Goal: Information Seeking & Learning: Learn about a topic

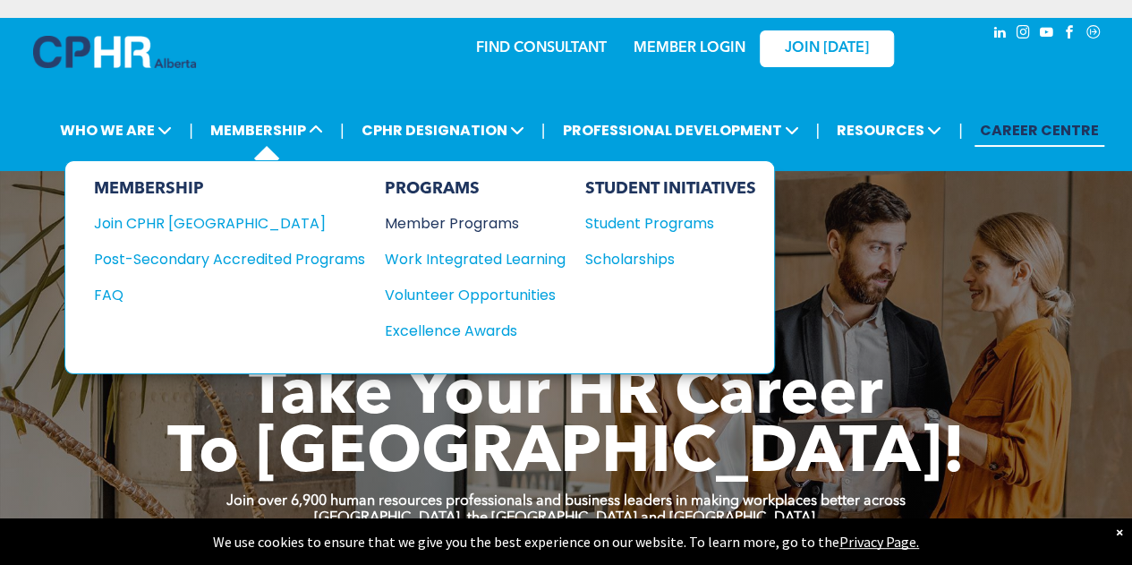
click at [458, 219] on div "Member Programs" at bounding box center [466, 223] width 163 height 22
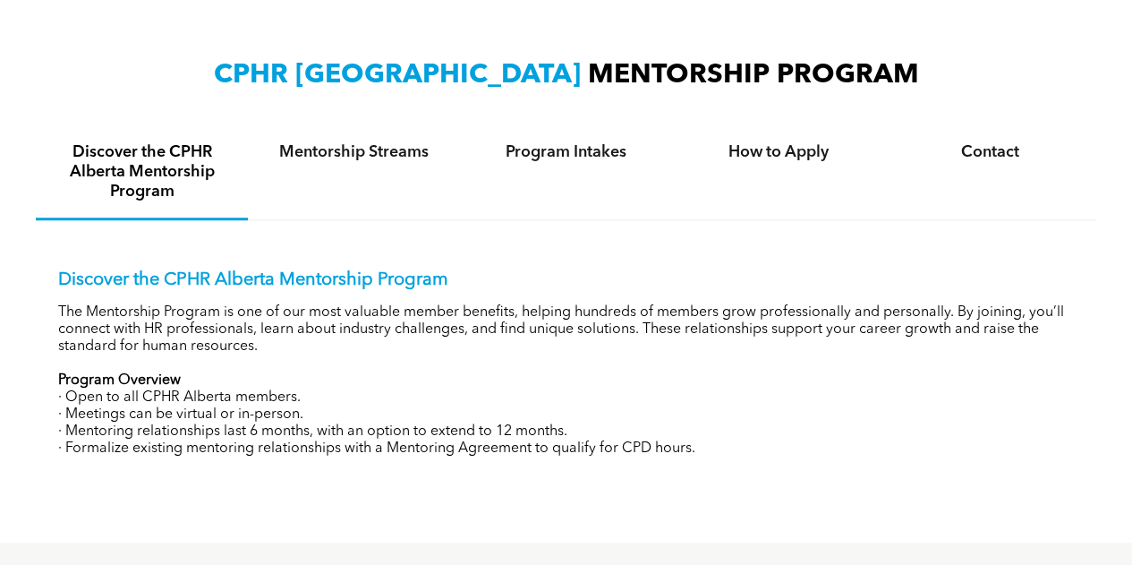
scroll to position [626, 0]
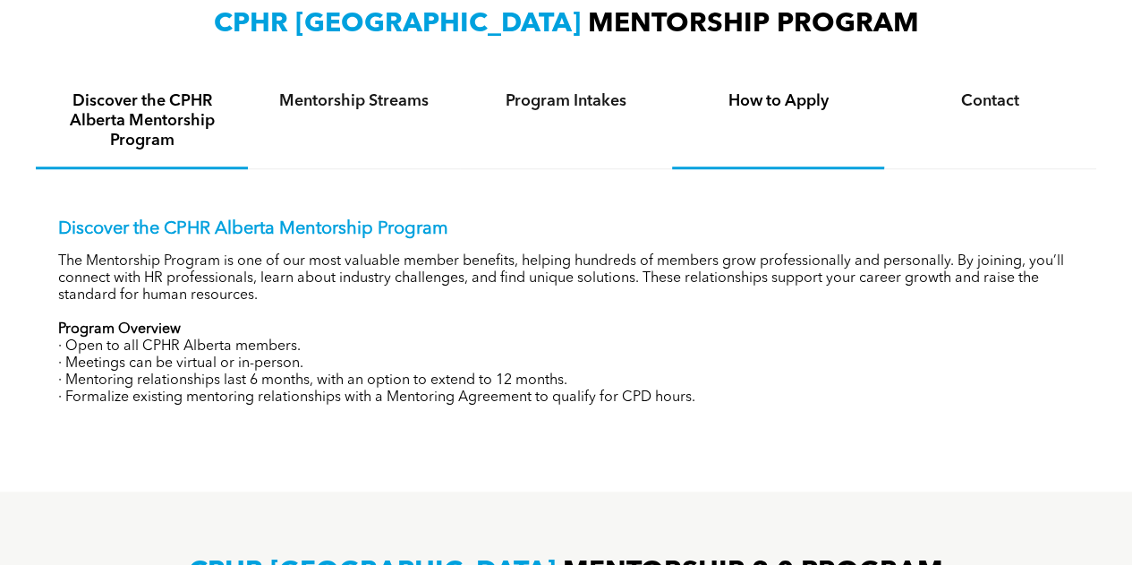
click at [761, 108] on h4 "How to Apply" at bounding box center [778, 101] width 180 height 20
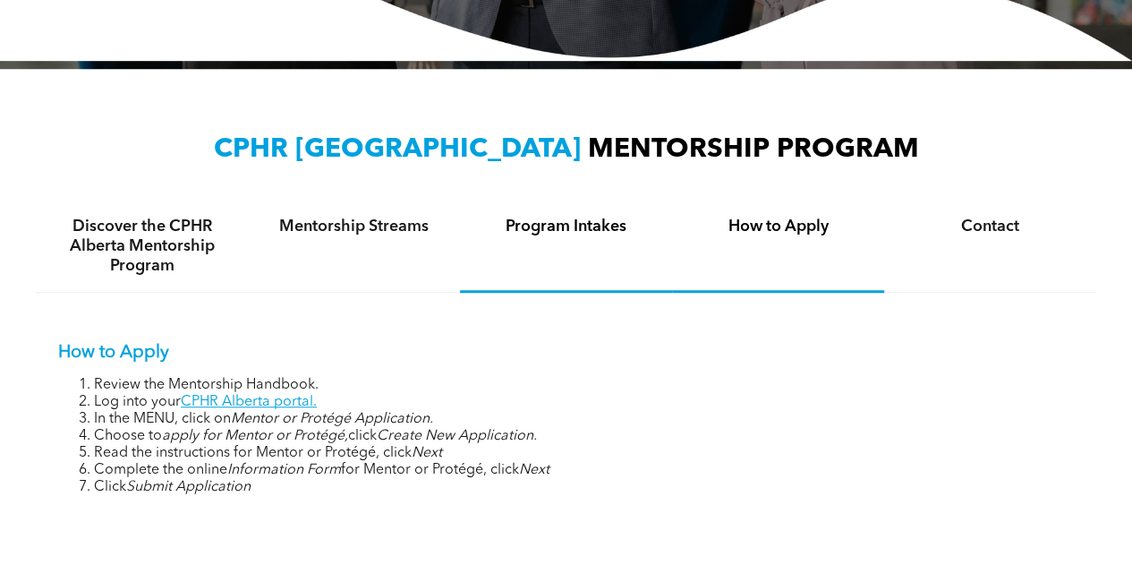
scroll to position [424, 0]
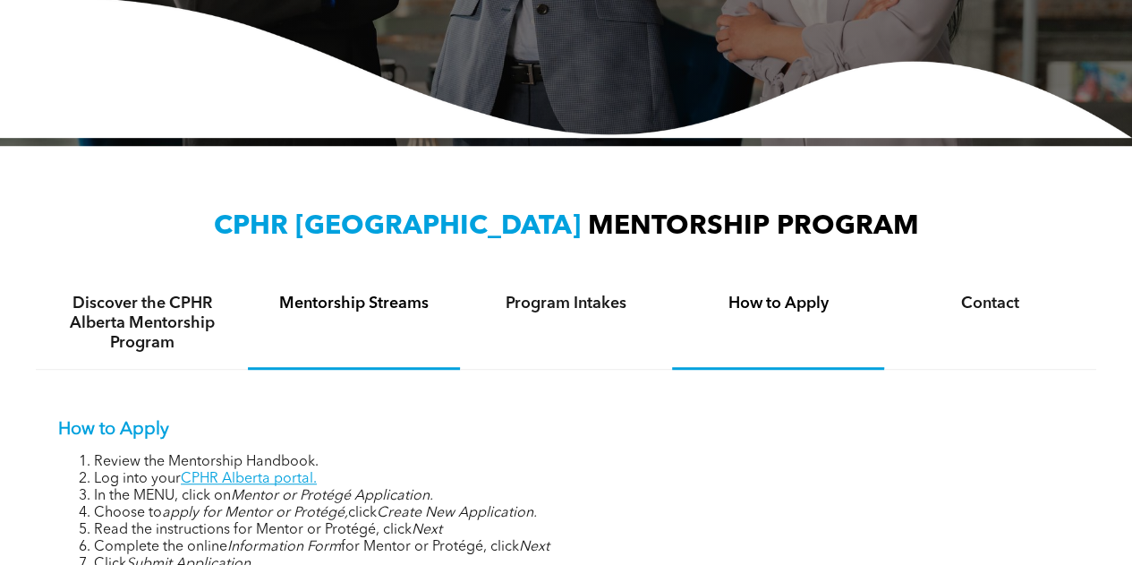
click at [404, 305] on h4 "Mentorship Streams" at bounding box center [354, 303] width 180 height 20
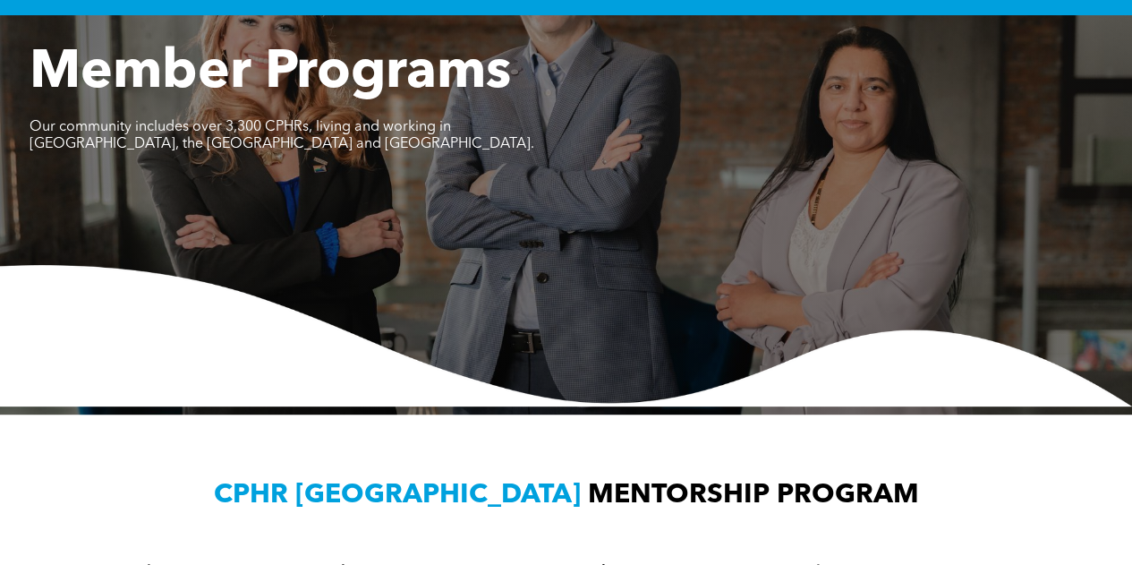
scroll to position [0, 0]
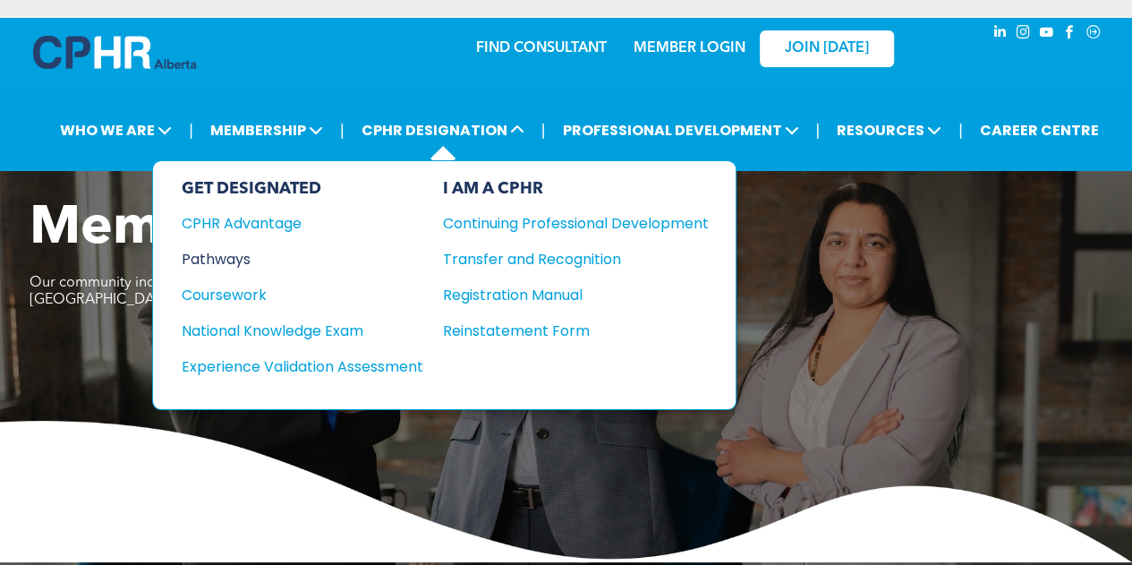
click at [240, 258] on div "Pathways" at bounding box center [290, 259] width 217 height 22
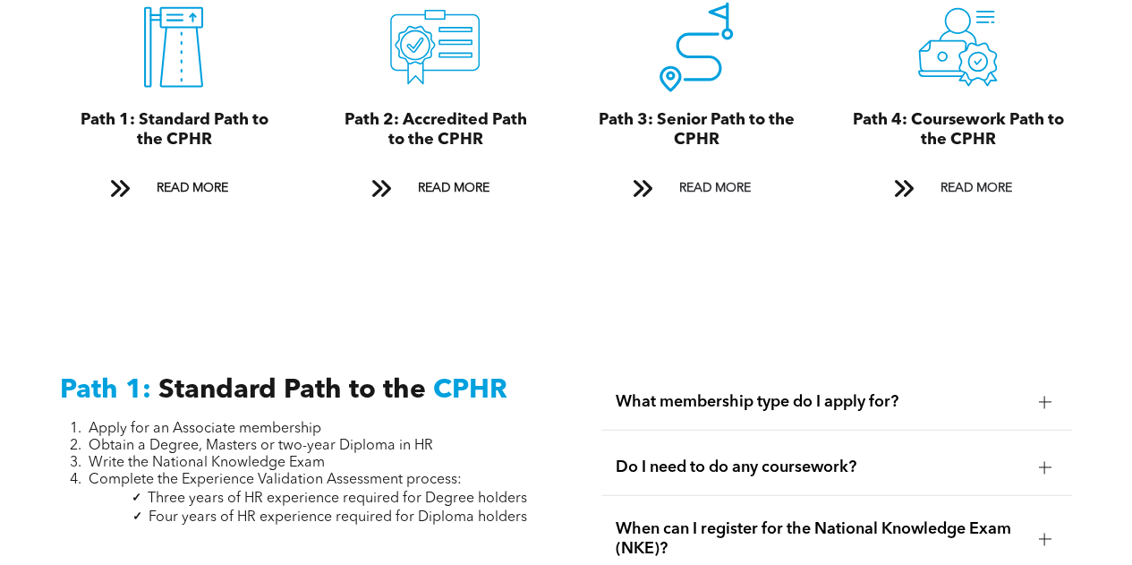
scroll to position [1968, 0]
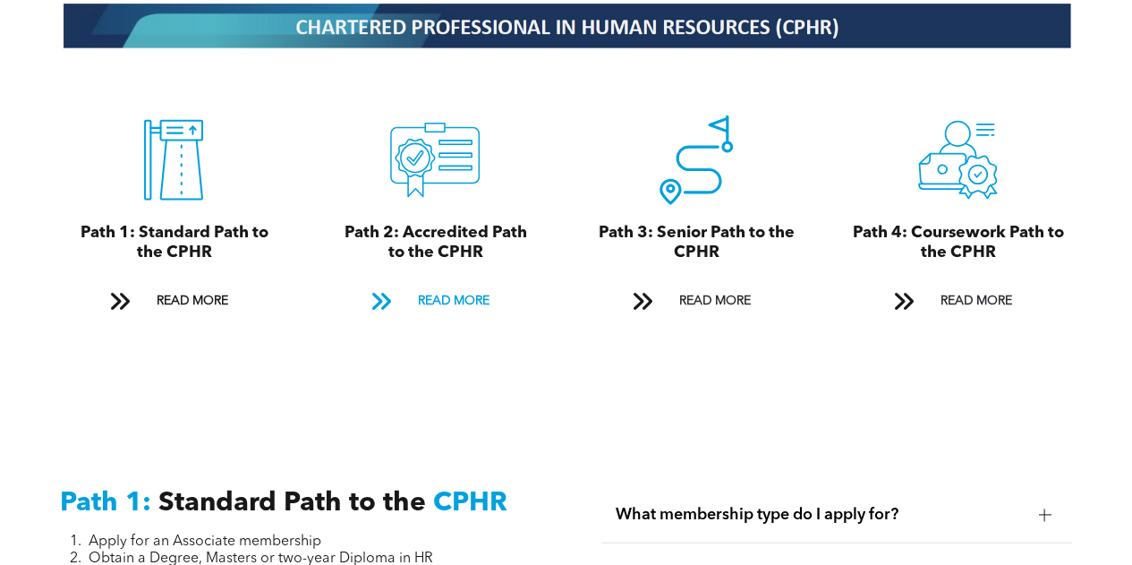
click at [481, 287] on span "READ MORE" at bounding box center [453, 300] width 84 height 33
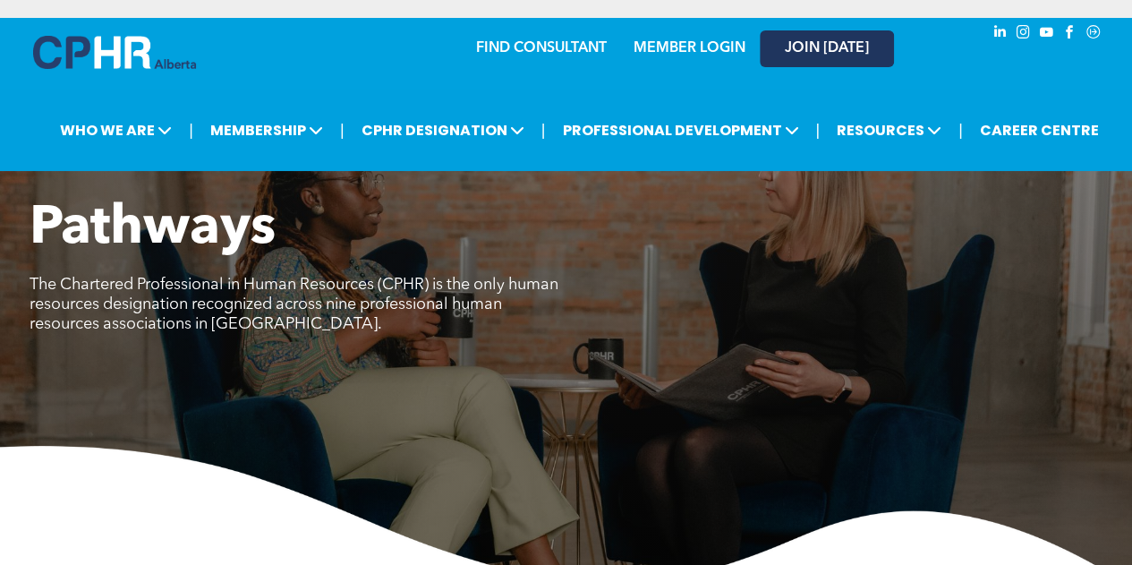
click at [827, 40] on link "JOIN [DATE]" at bounding box center [827, 48] width 134 height 37
